Goal: Task Accomplishment & Management: Use online tool/utility

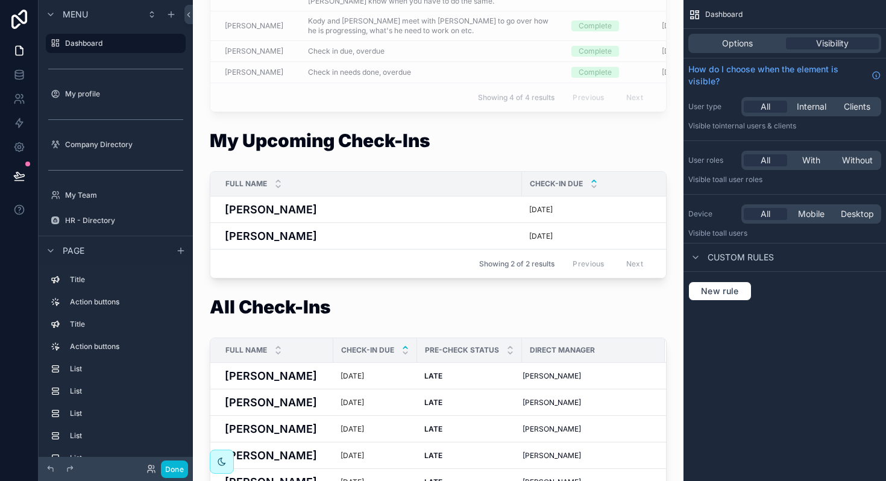
scroll to position [643, 0]
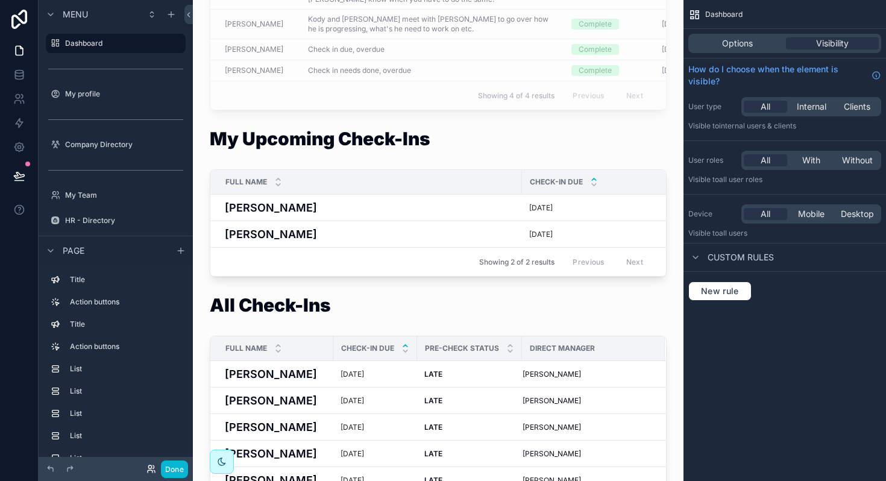
click at [154, 470] on icon at bounding box center [151, 469] width 10 height 10
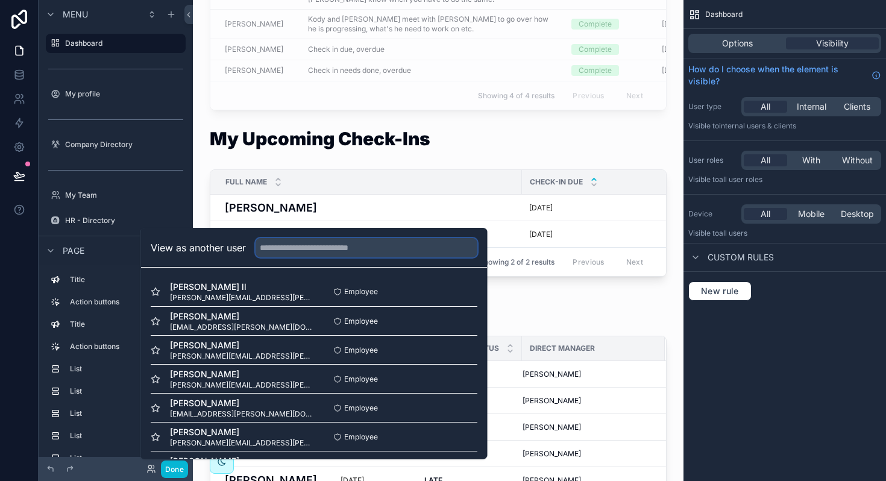
click at [277, 248] on input "text" at bounding box center [367, 247] width 222 height 19
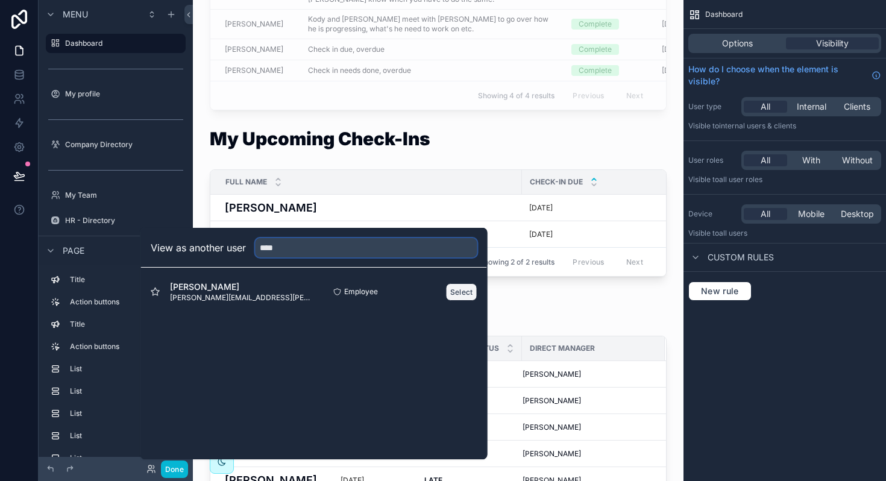
type input "****"
click at [454, 297] on button "Select" at bounding box center [461, 291] width 31 height 17
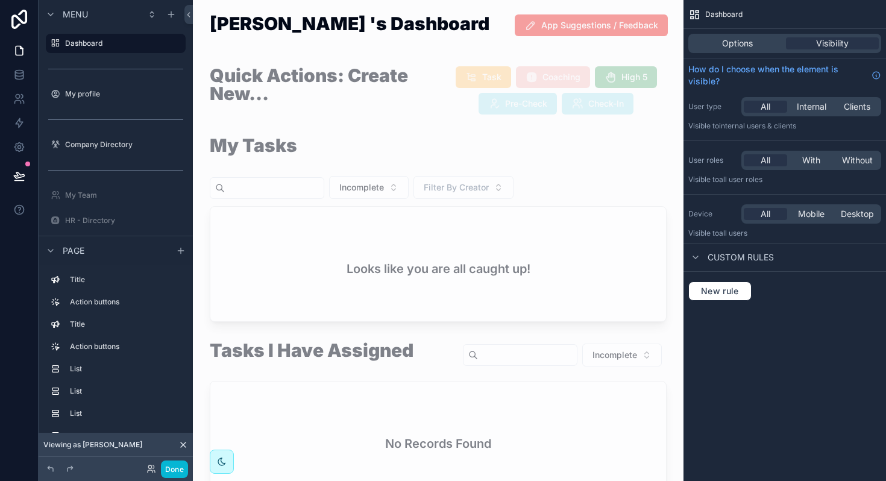
scroll to position [9, 0]
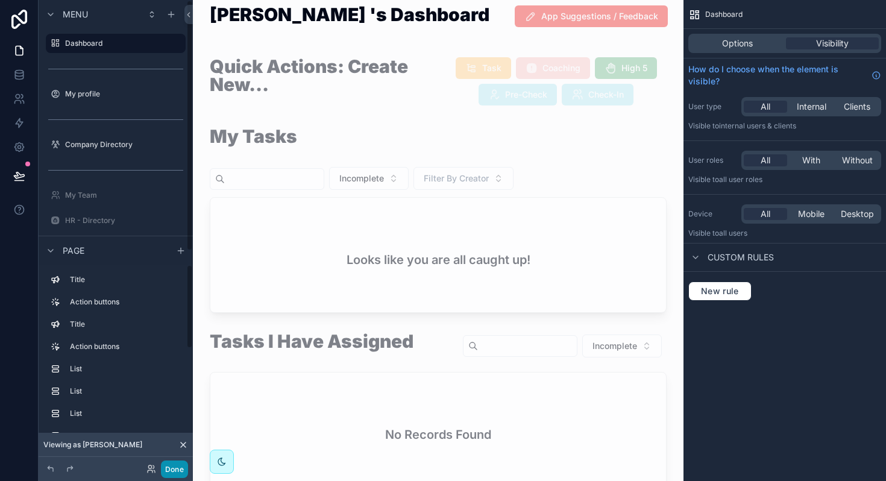
click at [171, 467] on button "Done" at bounding box center [174, 468] width 27 height 17
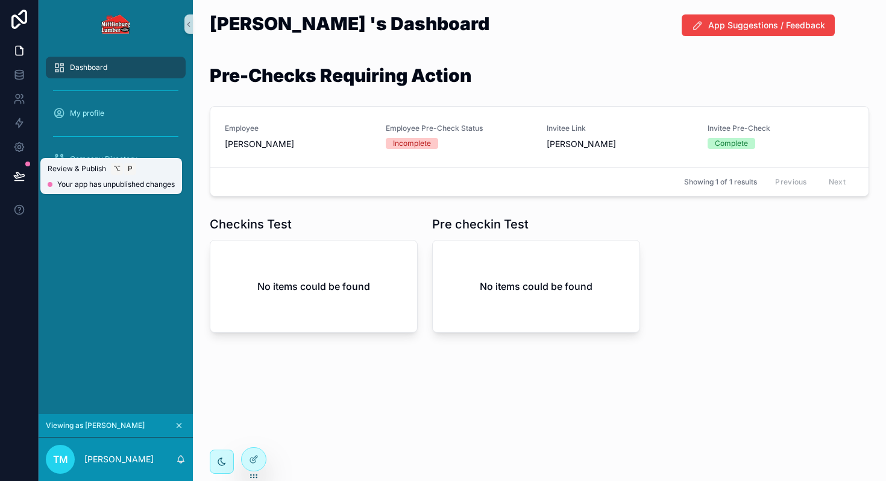
click at [17, 181] on icon at bounding box center [18, 181] width 9 height 0
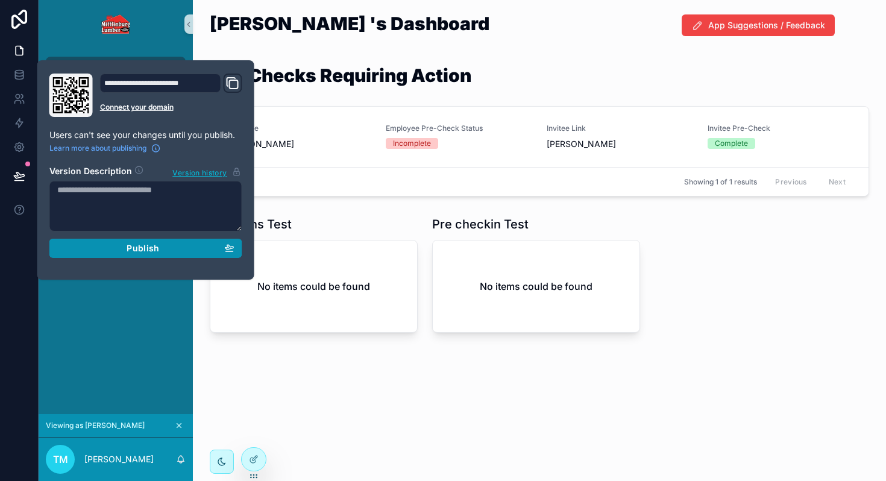
click at [119, 244] on div "Publish" at bounding box center [145, 248] width 177 height 11
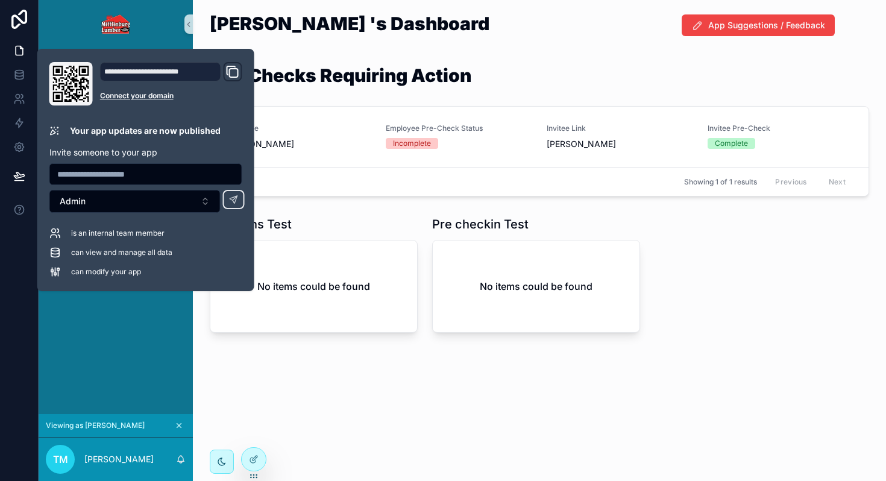
click at [161, 11] on div "scrollable content" at bounding box center [116, 24] width 154 height 48
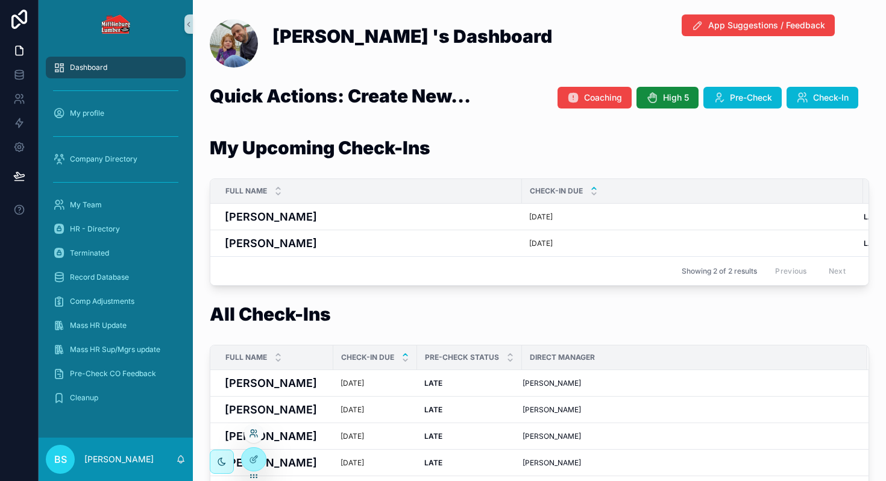
click at [256, 435] on icon at bounding box center [256, 436] width 1 height 2
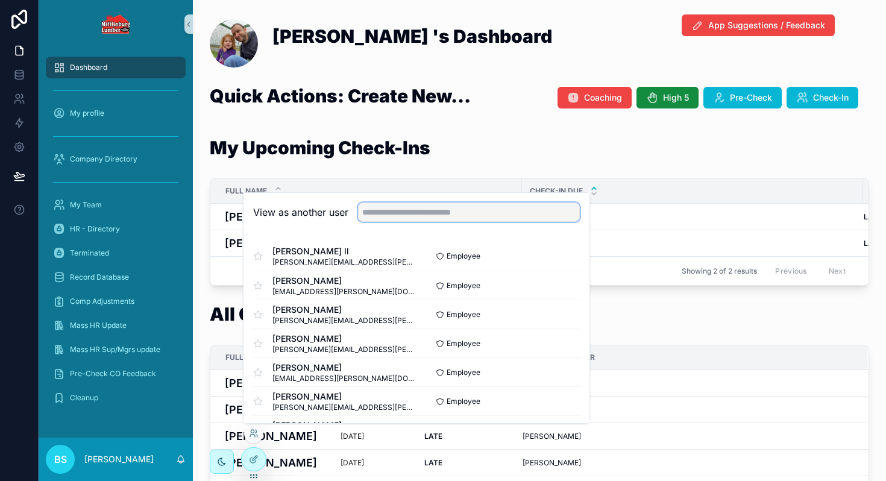
click at [374, 217] on input "text" at bounding box center [469, 212] width 222 height 19
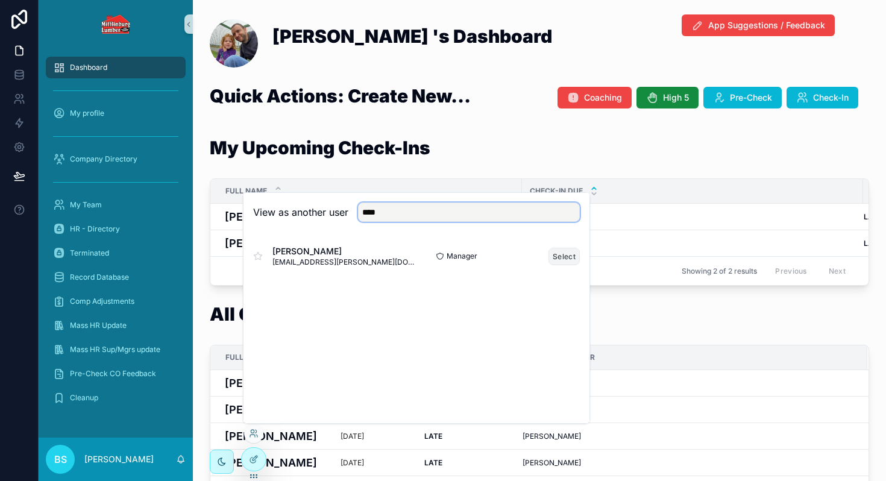
type input "****"
click at [559, 258] on button "Select" at bounding box center [563, 256] width 31 height 17
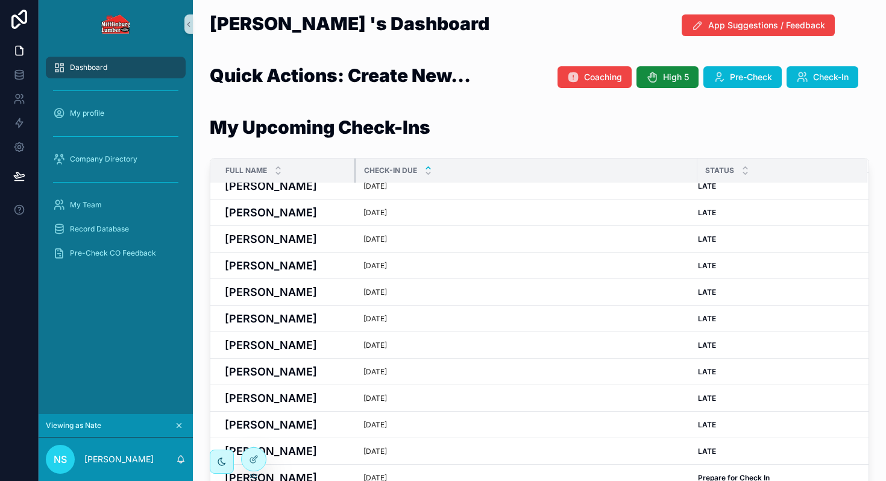
drag, startPoint x: 521, startPoint y: 170, endPoint x: 355, endPoint y: 174, distance: 165.8
click at [355, 174] on div "scrollable content" at bounding box center [356, 171] width 5 height 24
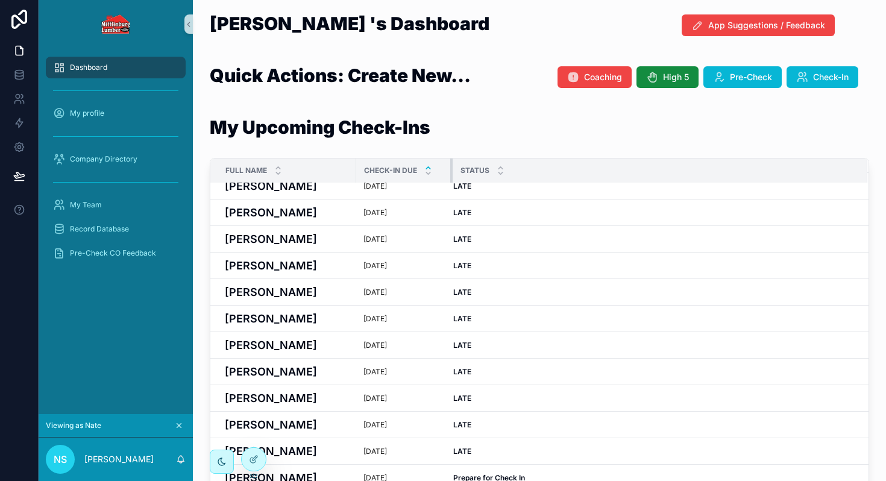
drag, startPoint x: 696, startPoint y: 164, endPoint x: 451, endPoint y: 174, distance: 244.9
click at [451, 174] on div "scrollable content" at bounding box center [452, 171] width 5 height 24
click at [595, 245] on td "LATE LATE" at bounding box center [660, 239] width 415 height 27
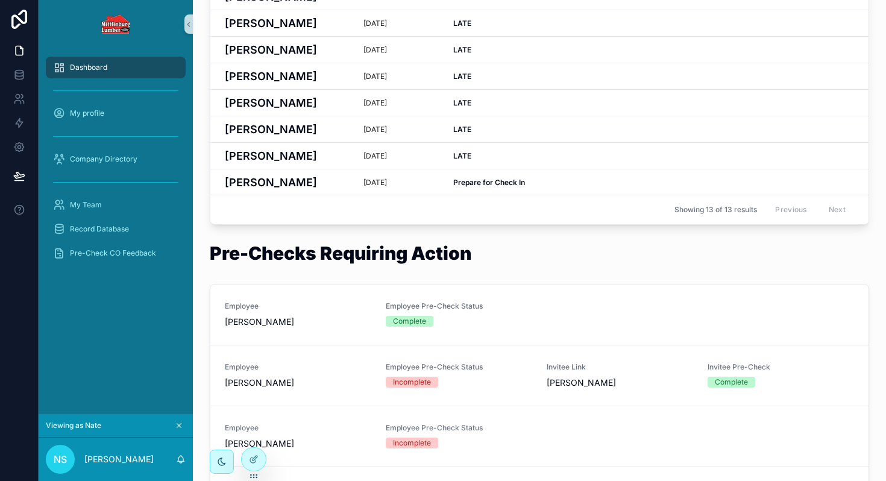
scroll to position [432, 0]
